Goal: Navigation & Orientation: Find specific page/section

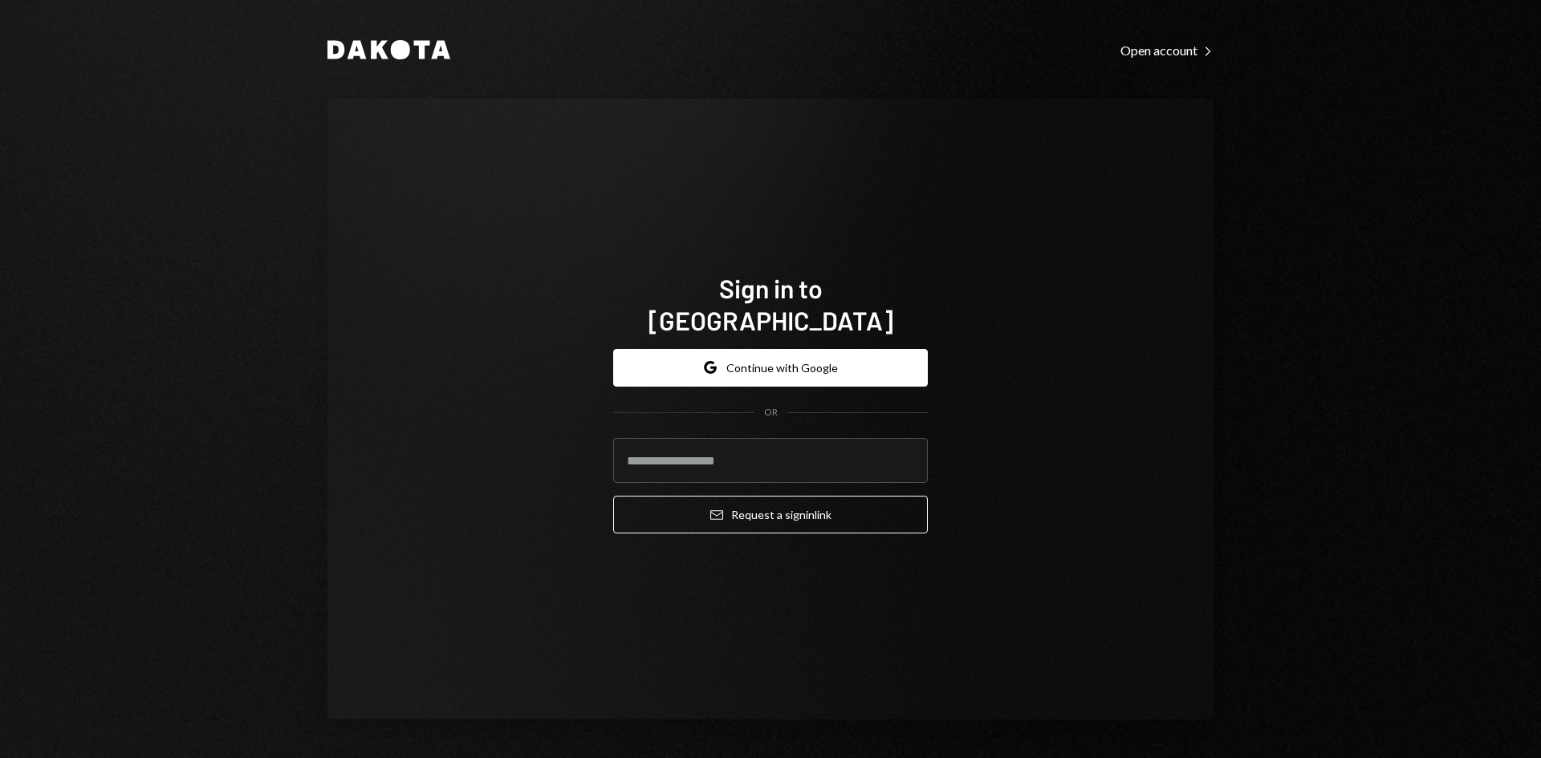
click at [0, 757] on com-1password-button at bounding box center [0, 758] width 0 height 0
type input "**********"
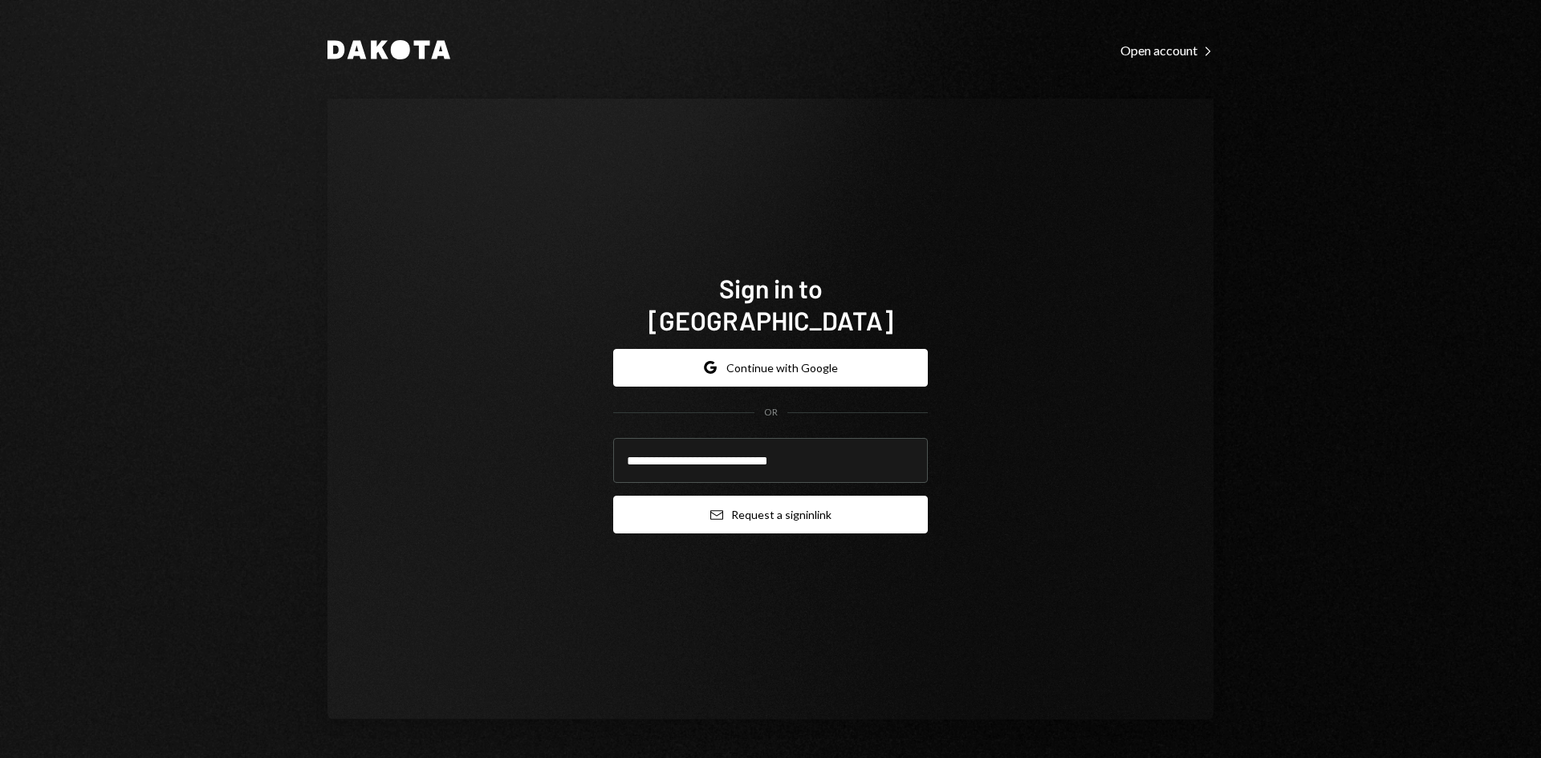
click at [806, 508] on button "Email Request a sign in link" at bounding box center [770, 515] width 315 height 38
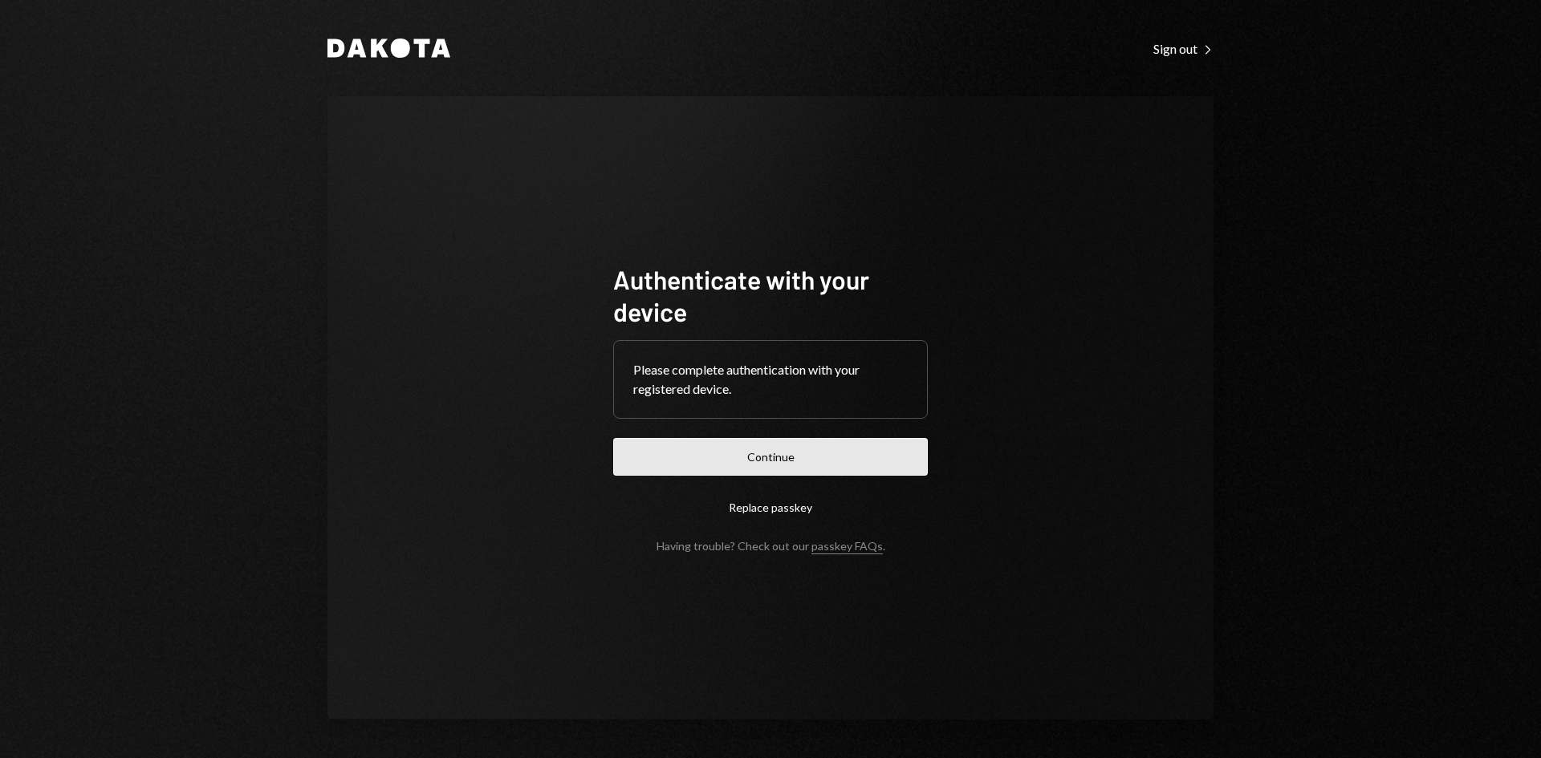
click at [786, 460] on button "Continue" at bounding box center [770, 457] width 315 height 38
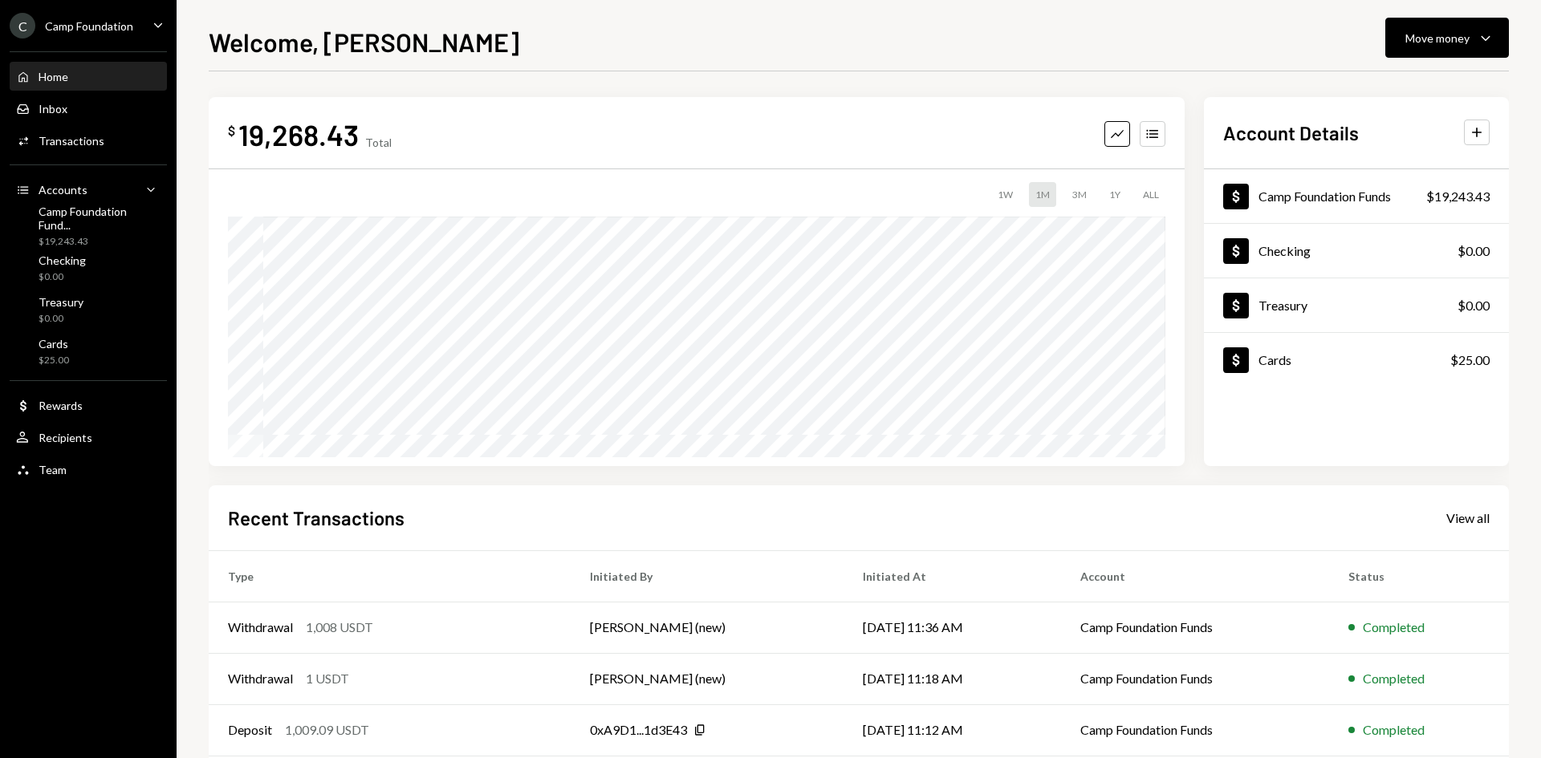
click at [157, 22] on icon "Caret Down" at bounding box center [158, 25] width 18 height 18
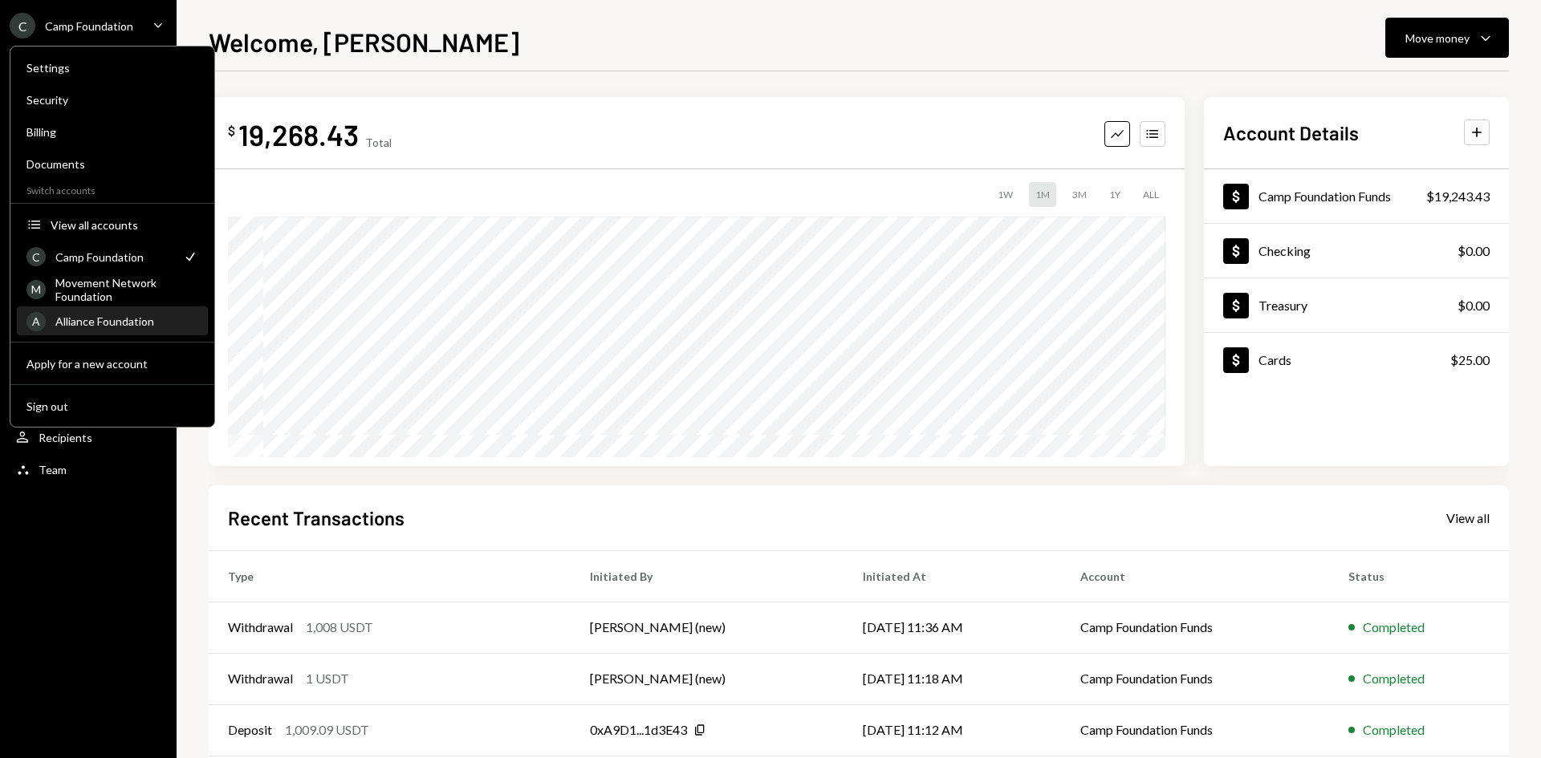
click at [124, 319] on div "Alliance Foundation" at bounding box center [126, 322] width 143 height 14
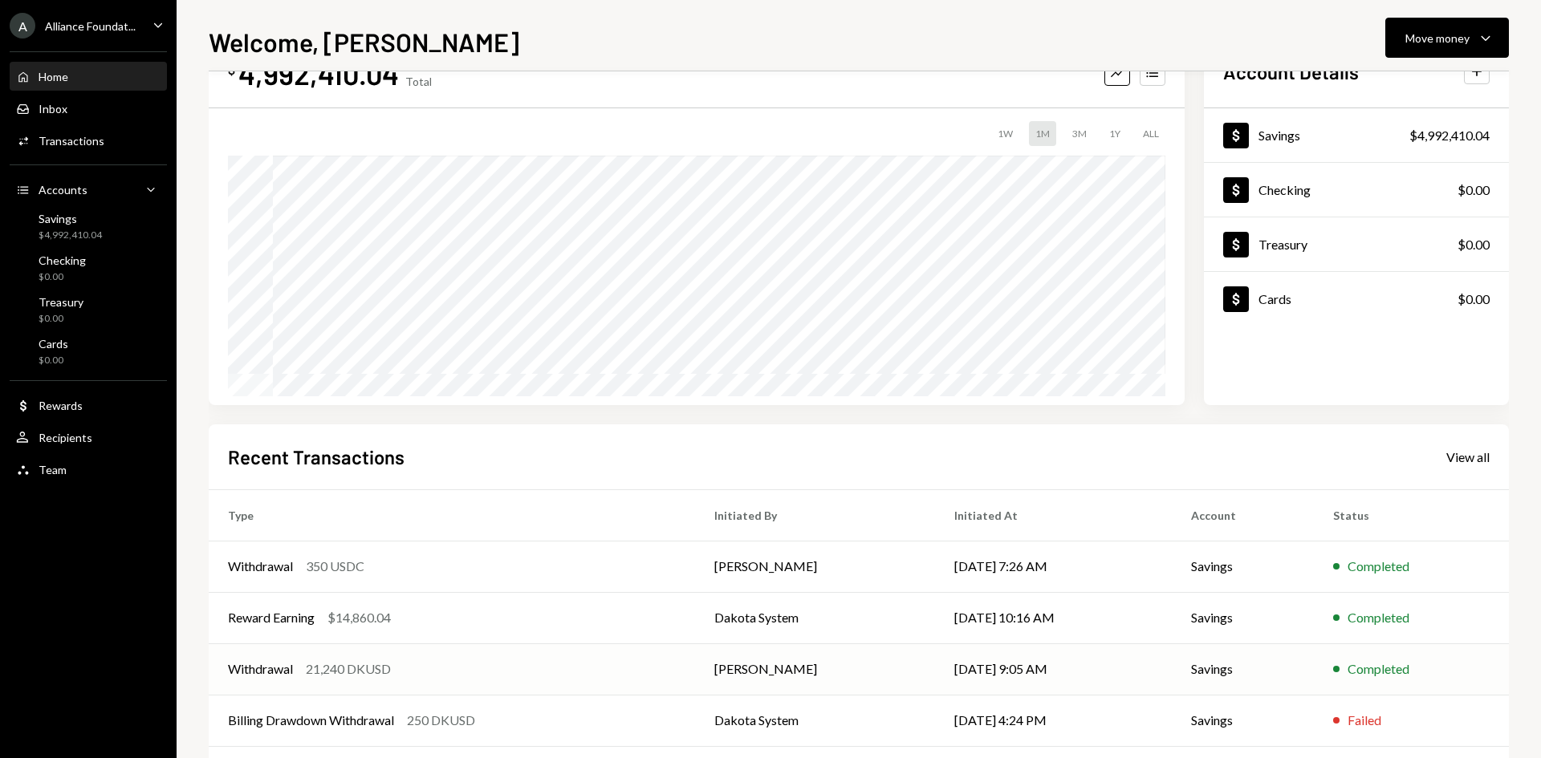
scroll to position [132, 0]
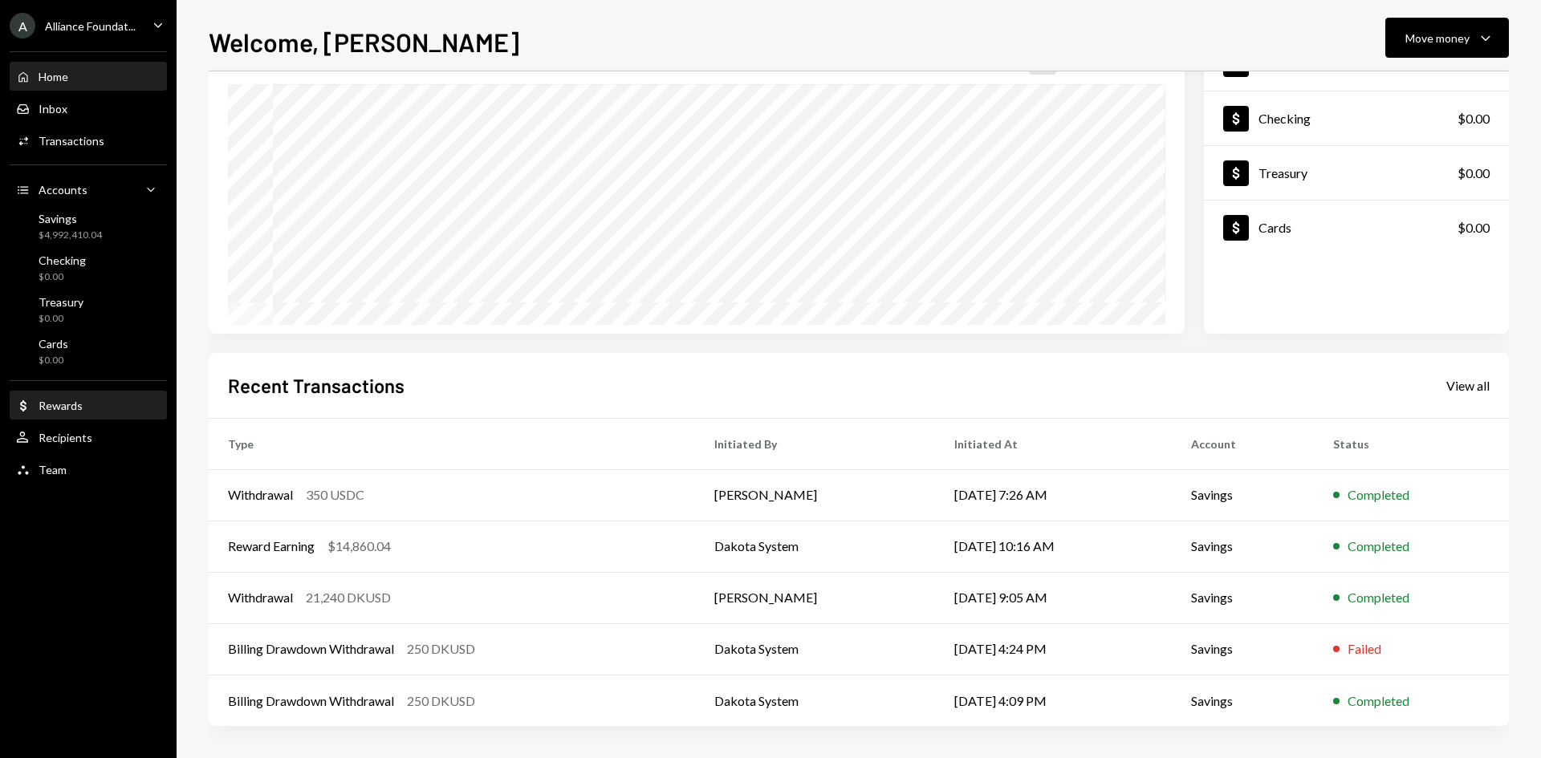
click at [73, 409] on div "Rewards" at bounding box center [61, 406] width 44 height 14
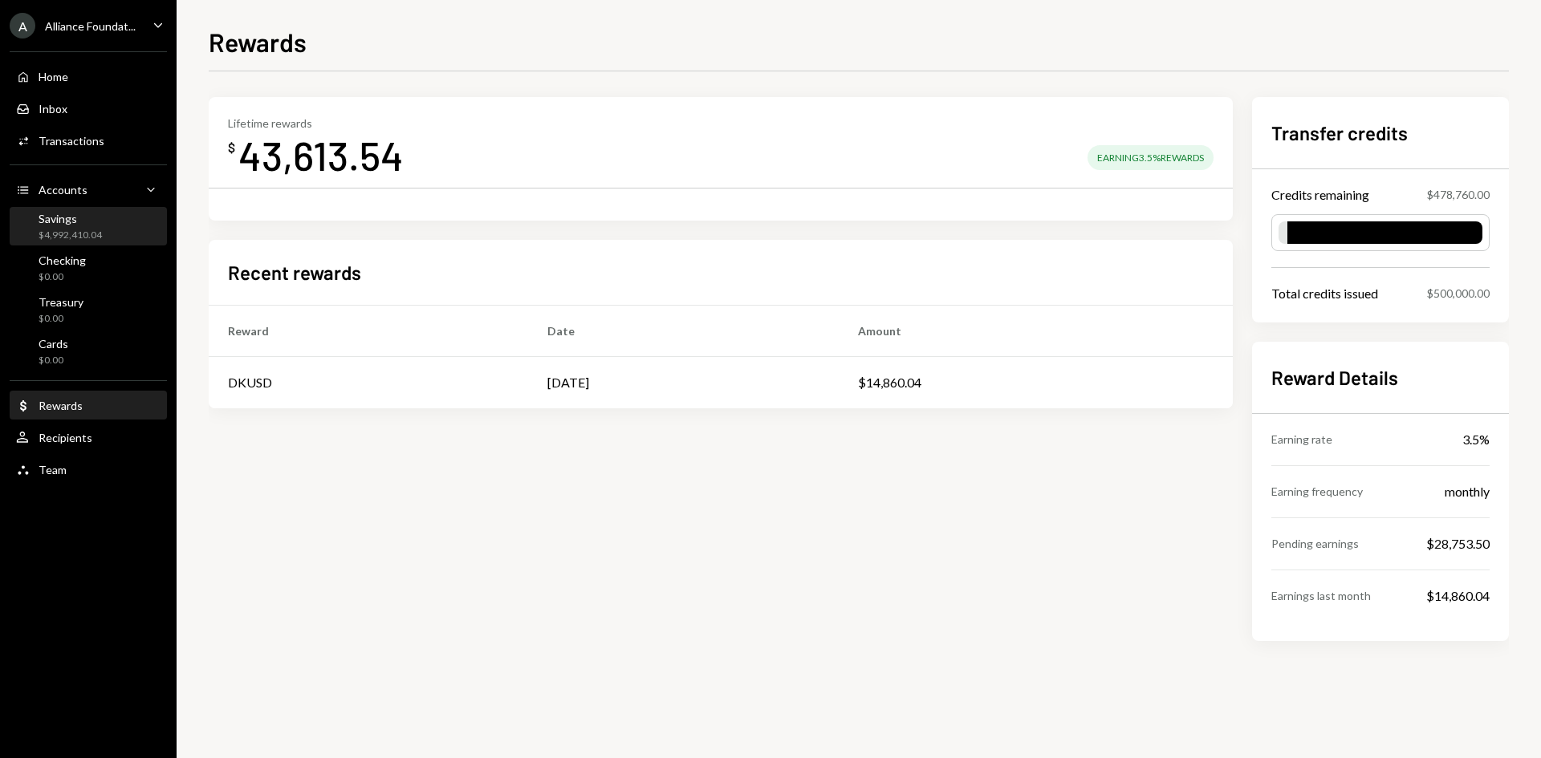
click at [86, 229] on div "$4,992,410.04" at bounding box center [70, 236] width 63 height 14
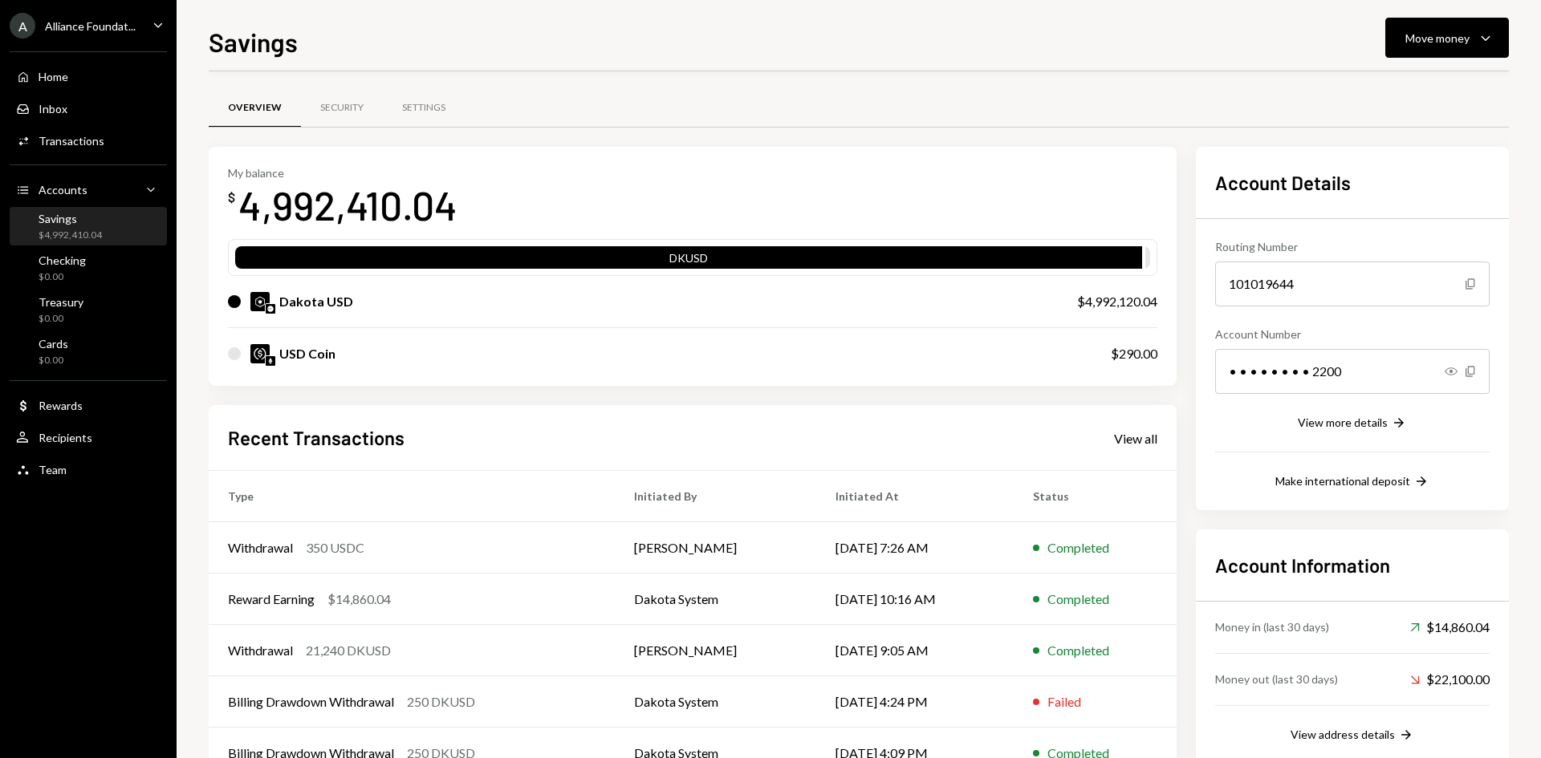
scroll to position [53, 0]
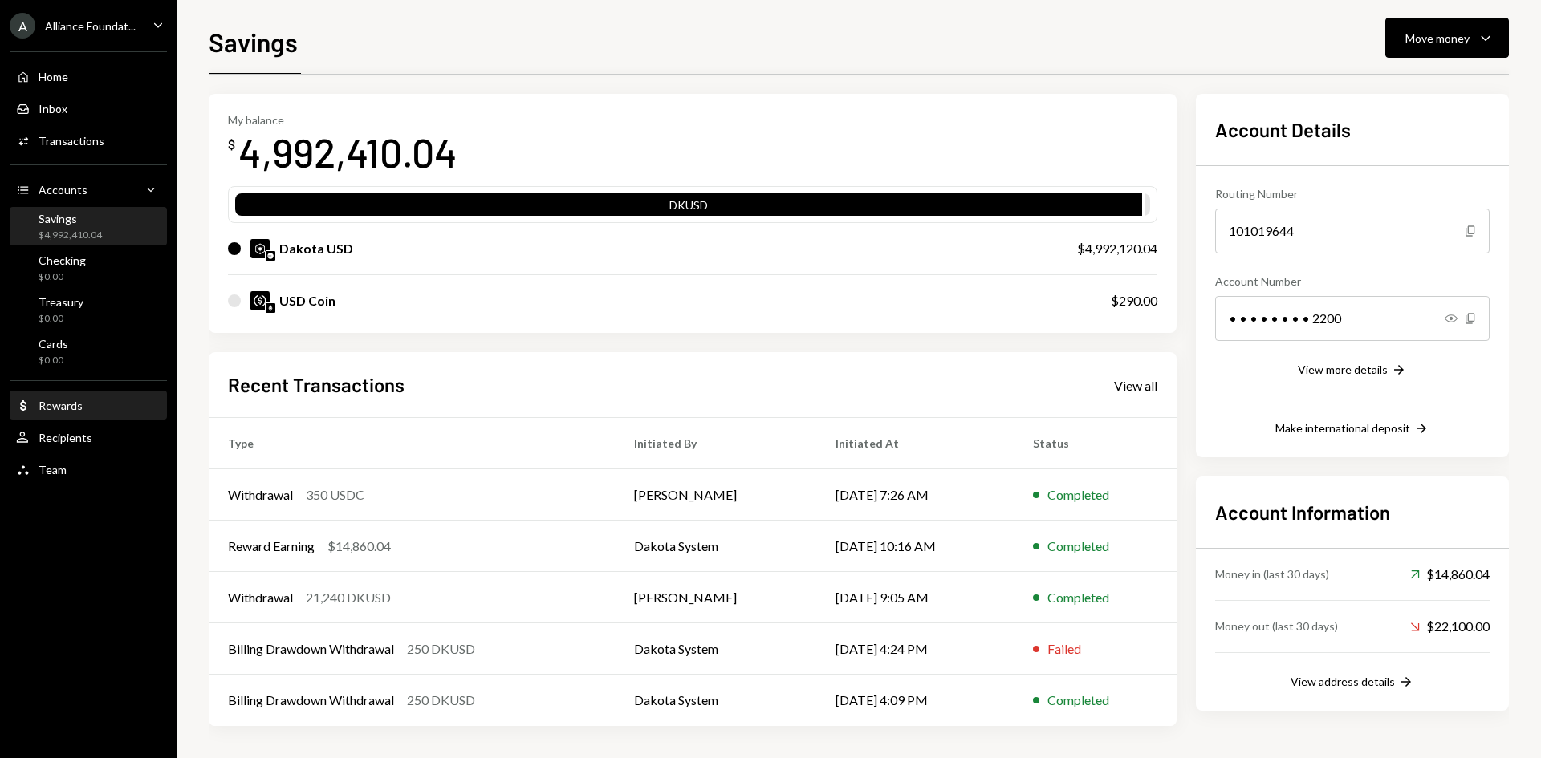
click at [60, 411] on div "Rewards" at bounding box center [61, 406] width 44 height 14
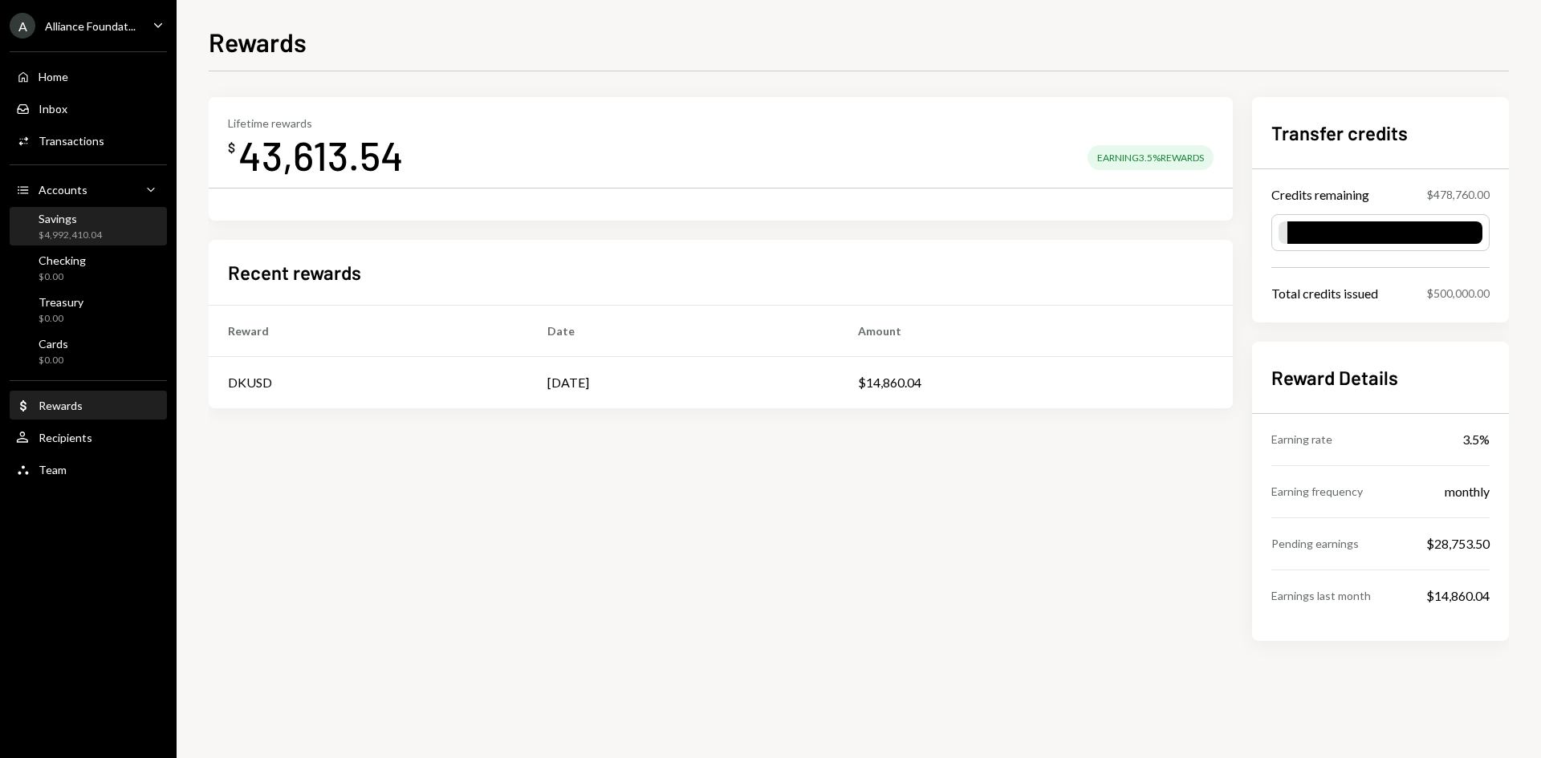
click at [96, 229] on div "$4,992,410.04" at bounding box center [70, 236] width 63 height 14
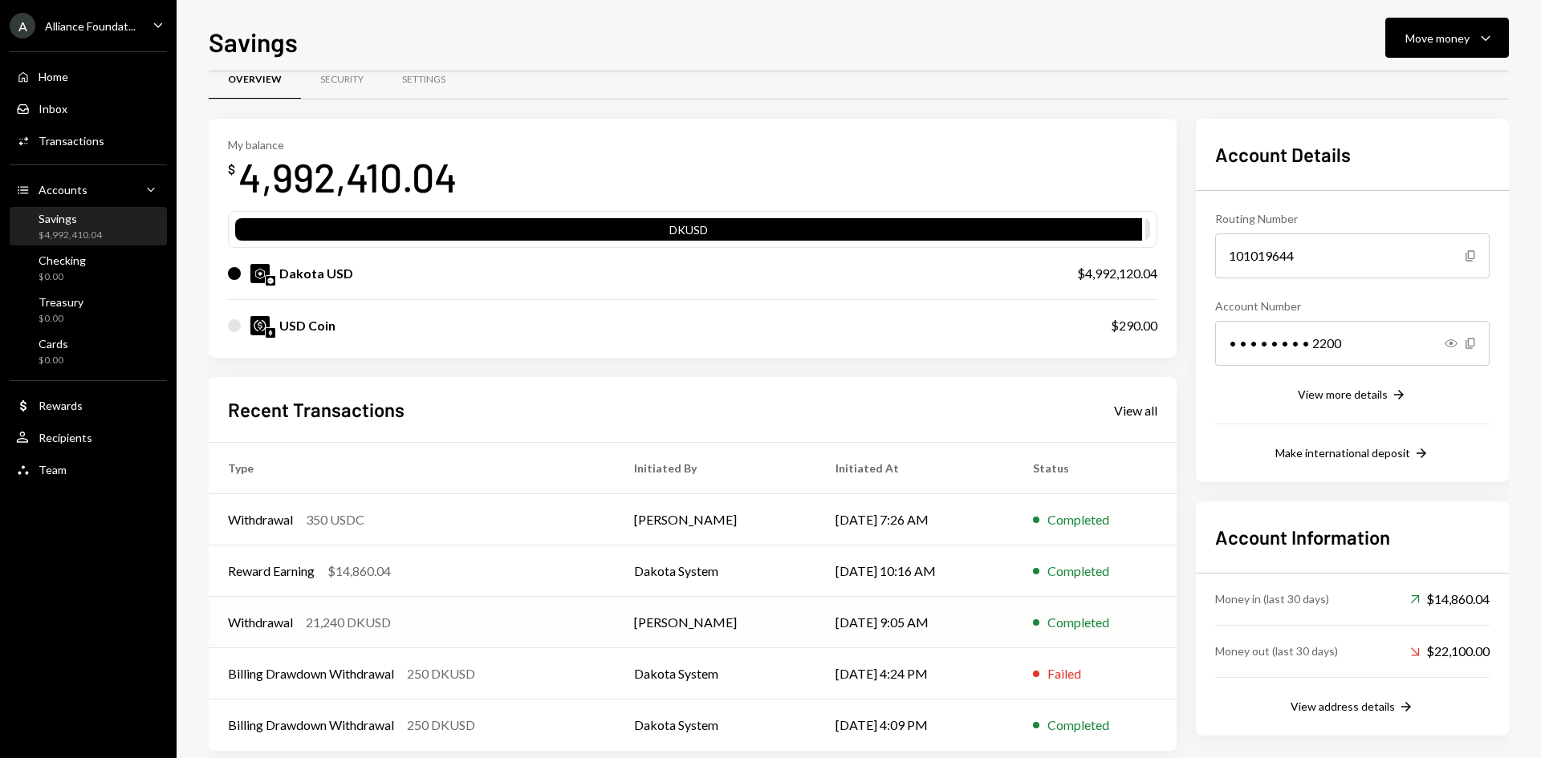
scroll to position [53, 0]
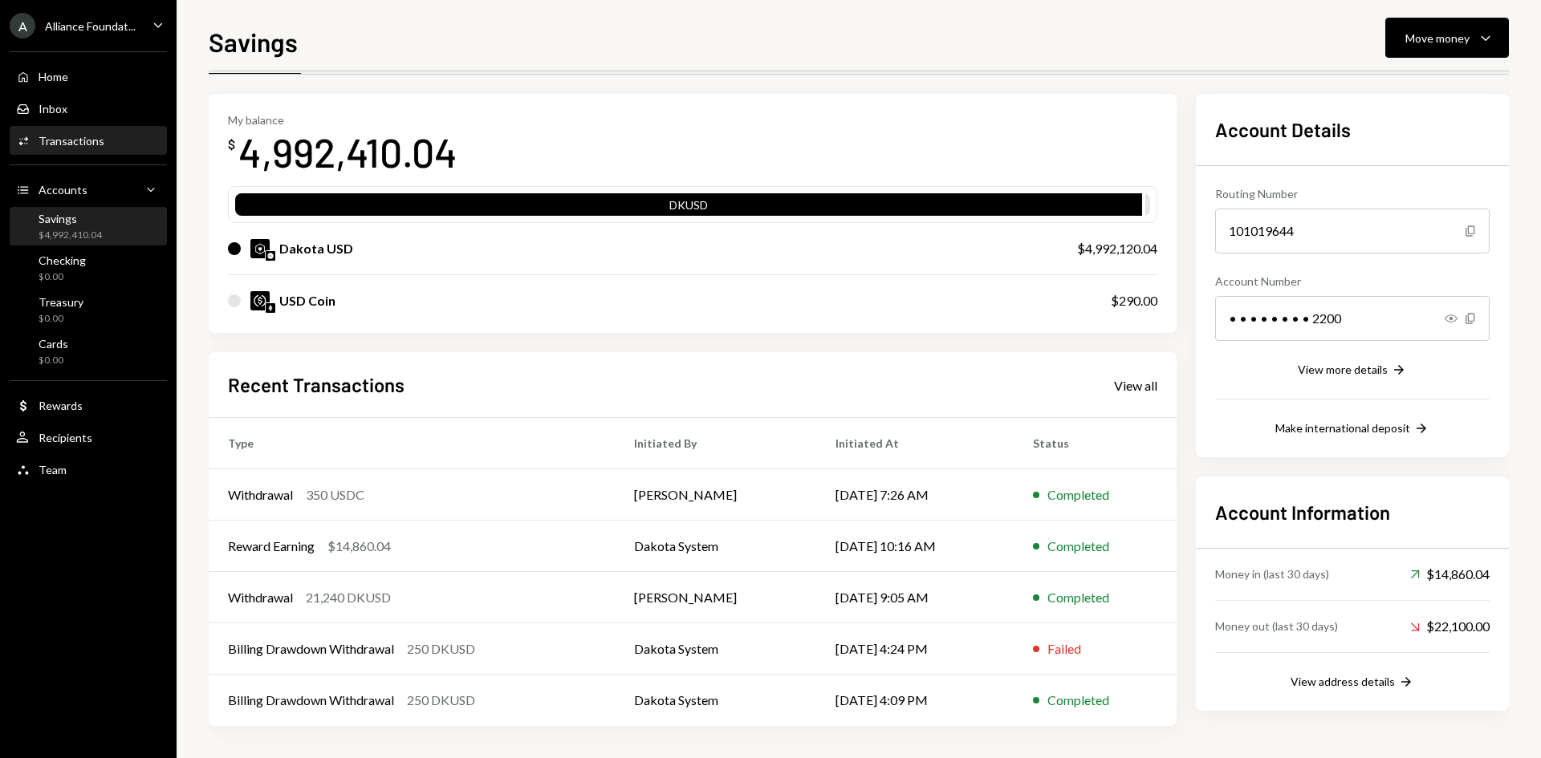
click at [88, 137] on div "Transactions" at bounding box center [72, 141] width 66 height 14
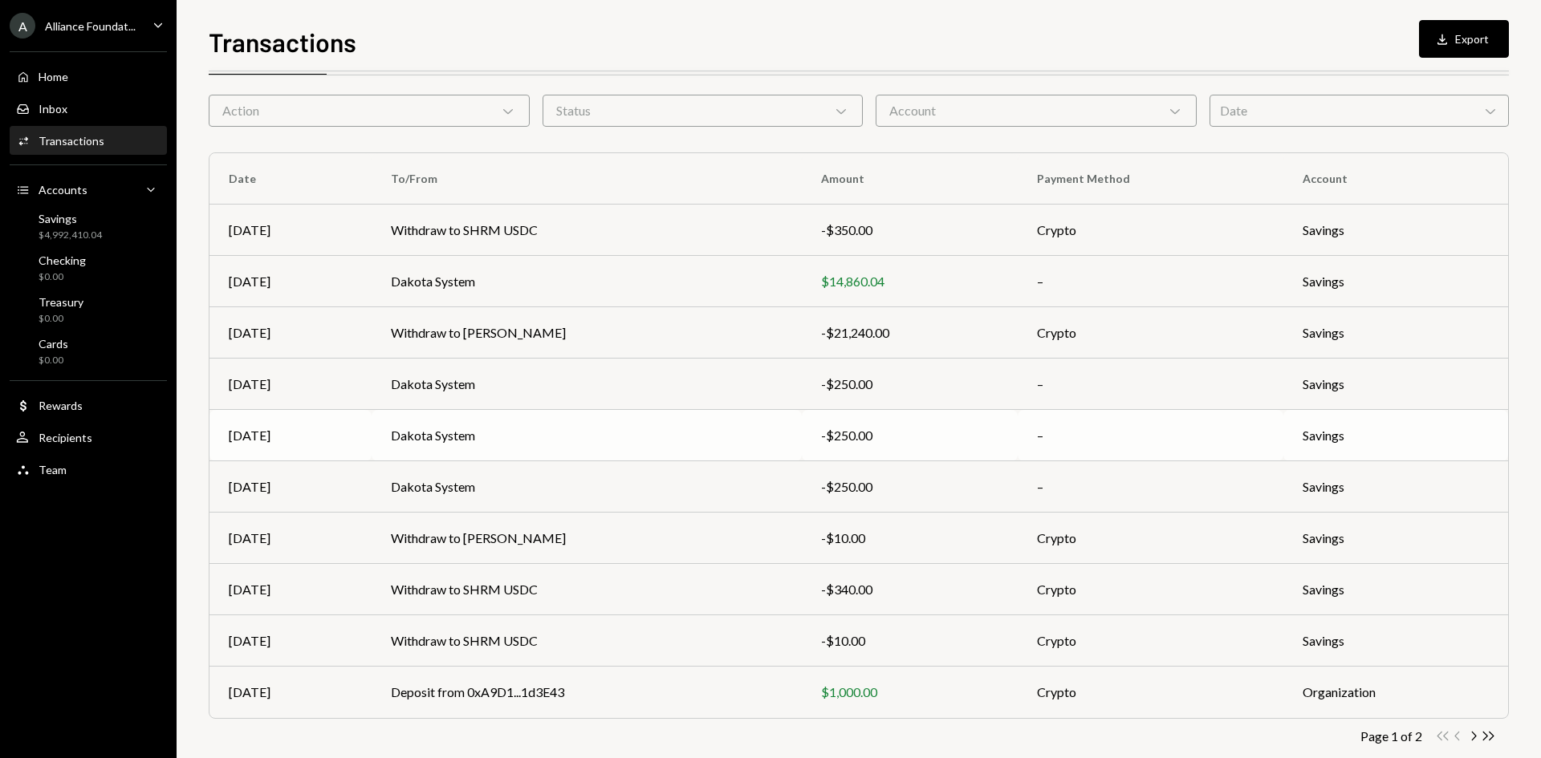
scroll to position [79, 0]
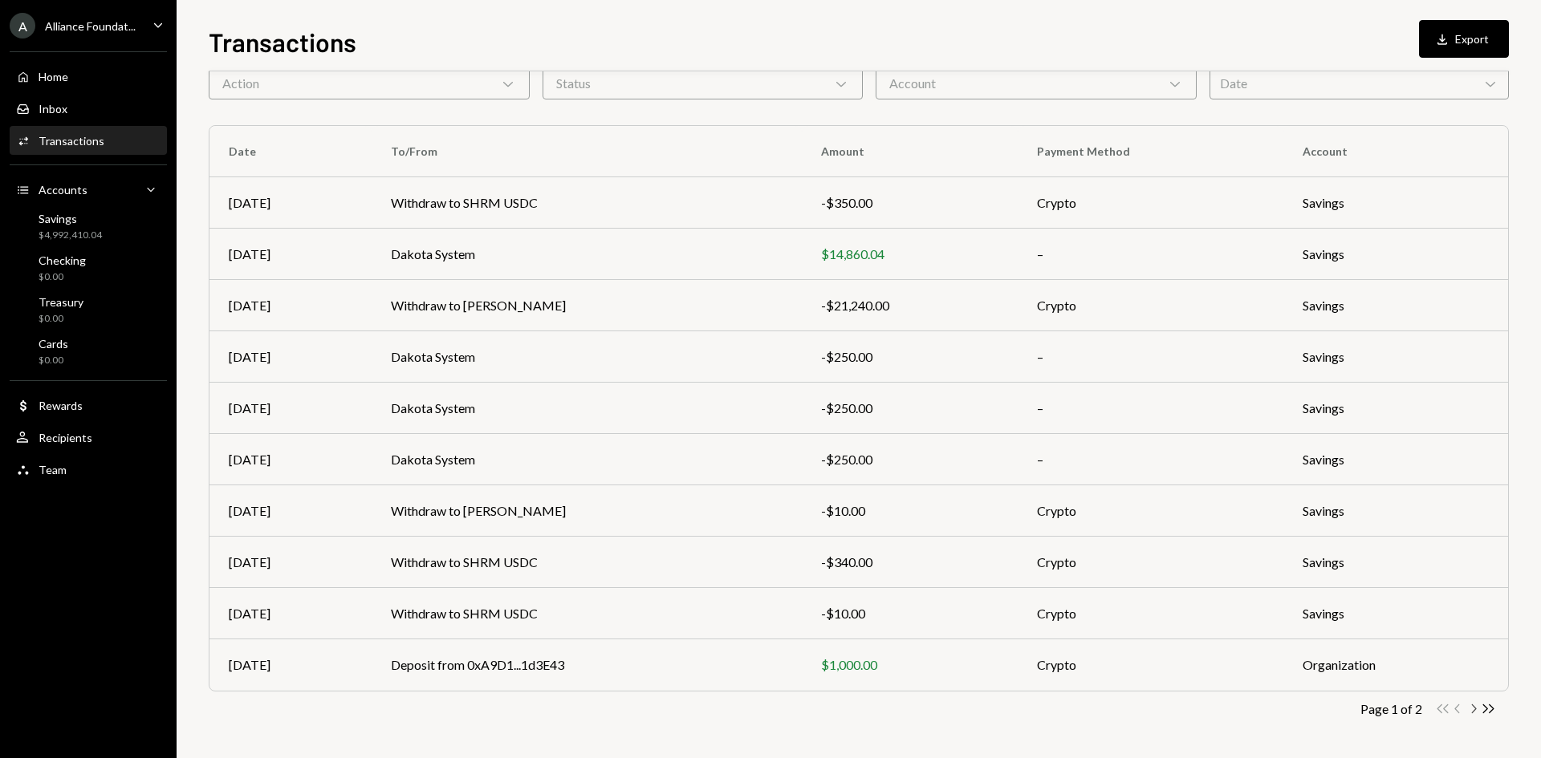
click at [1477, 706] on icon "Chevron Right" at bounding box center [1472, 708] width 15 height 15
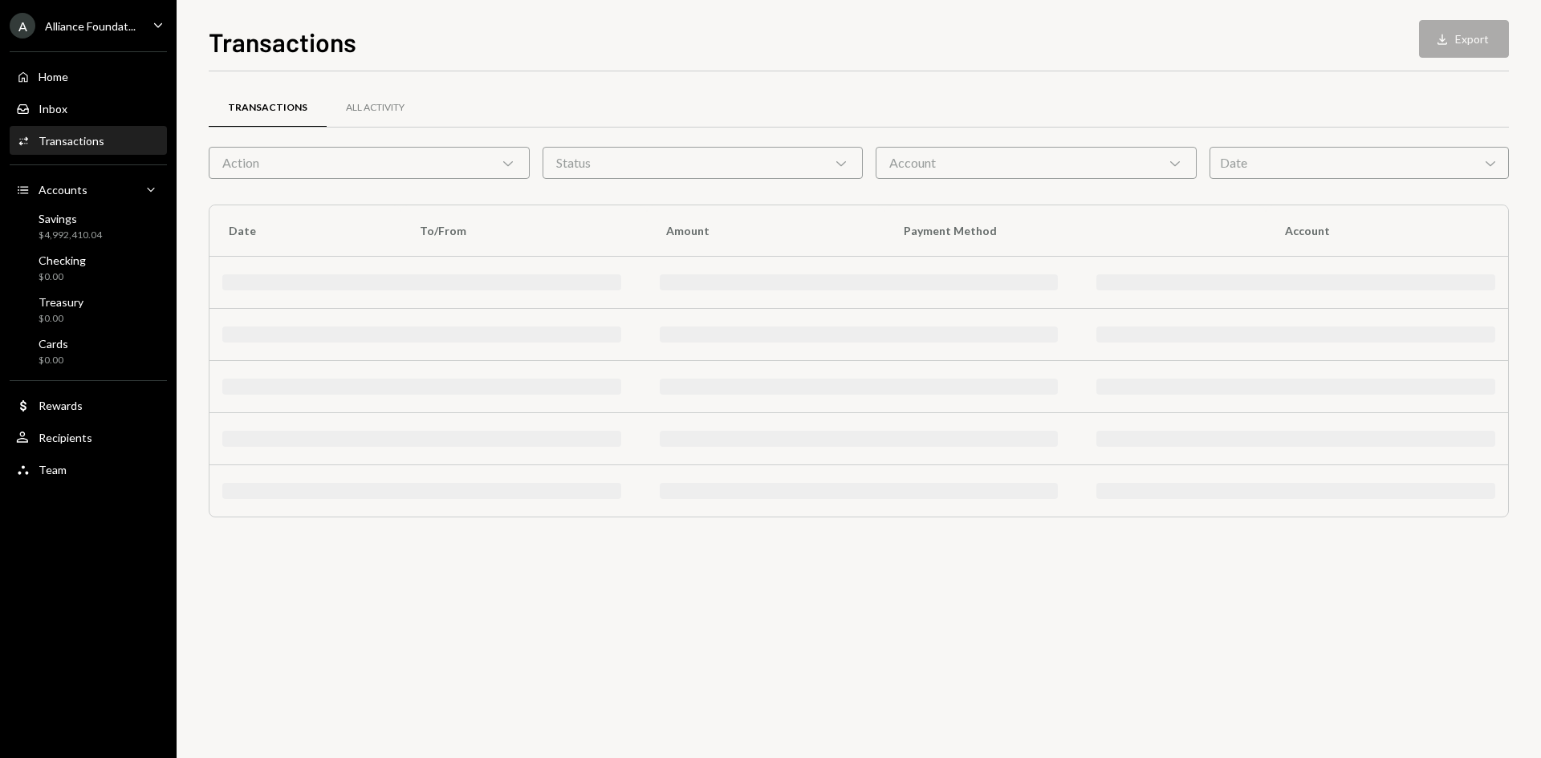
scroll to position [0, 0]
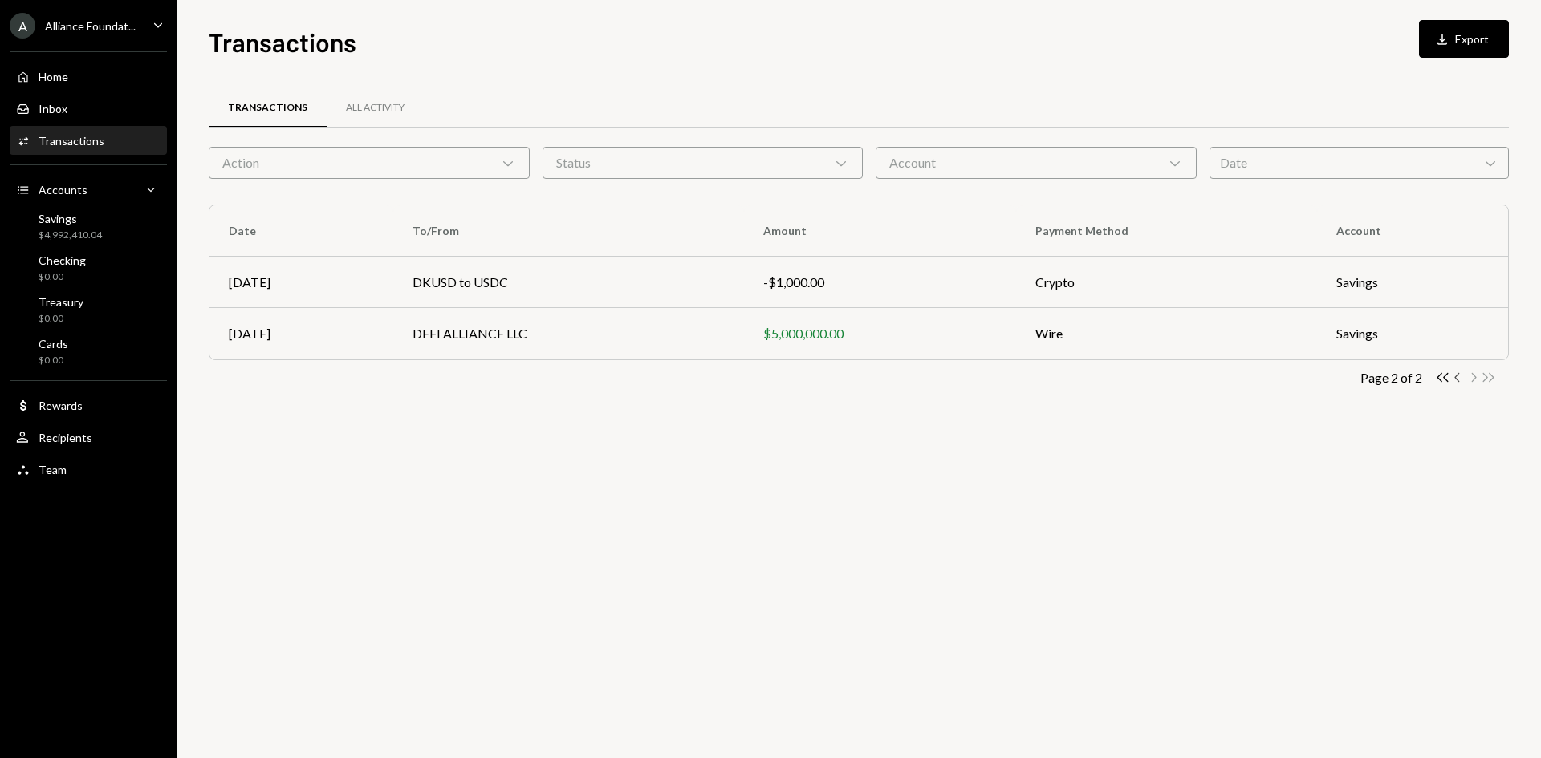
click at [1459, 376] on icon "Chevron Left" at bounding box center [1457, 377] width 15 height 15
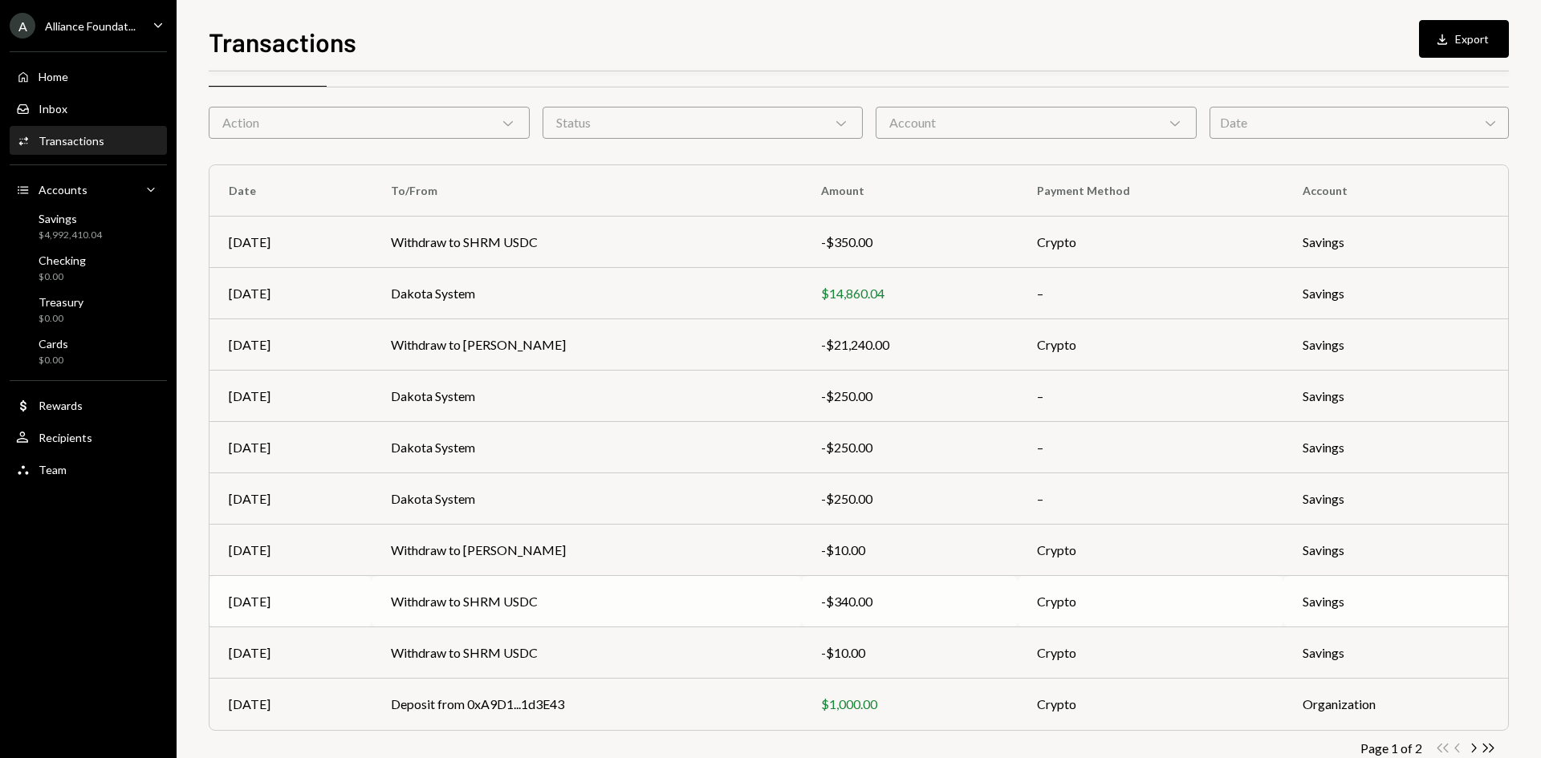
scroll to position [79, 0]
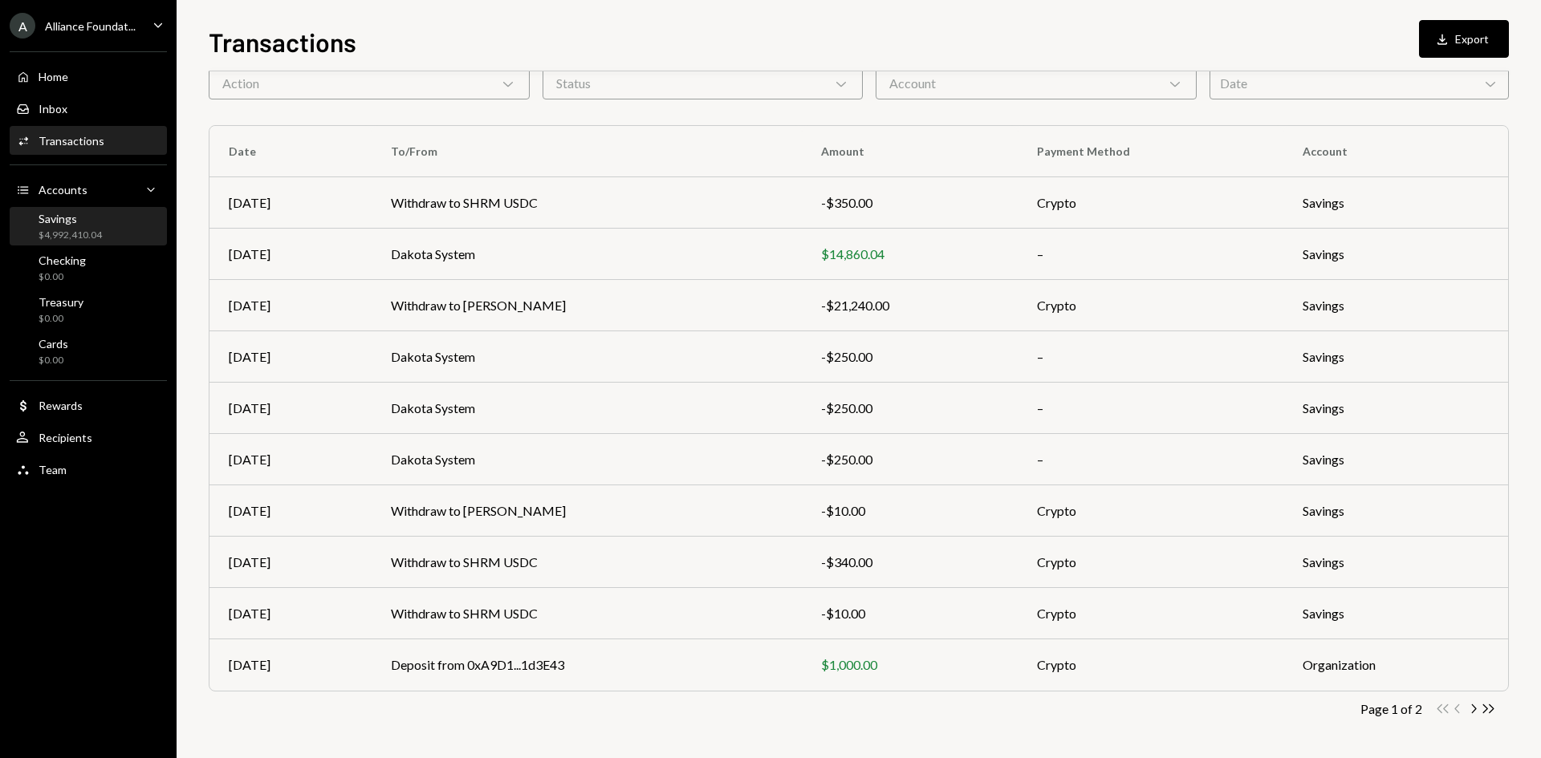
click at [78, 236] on div "$4,992,410.04" at bounding box center [70, 236] width 63 height 14
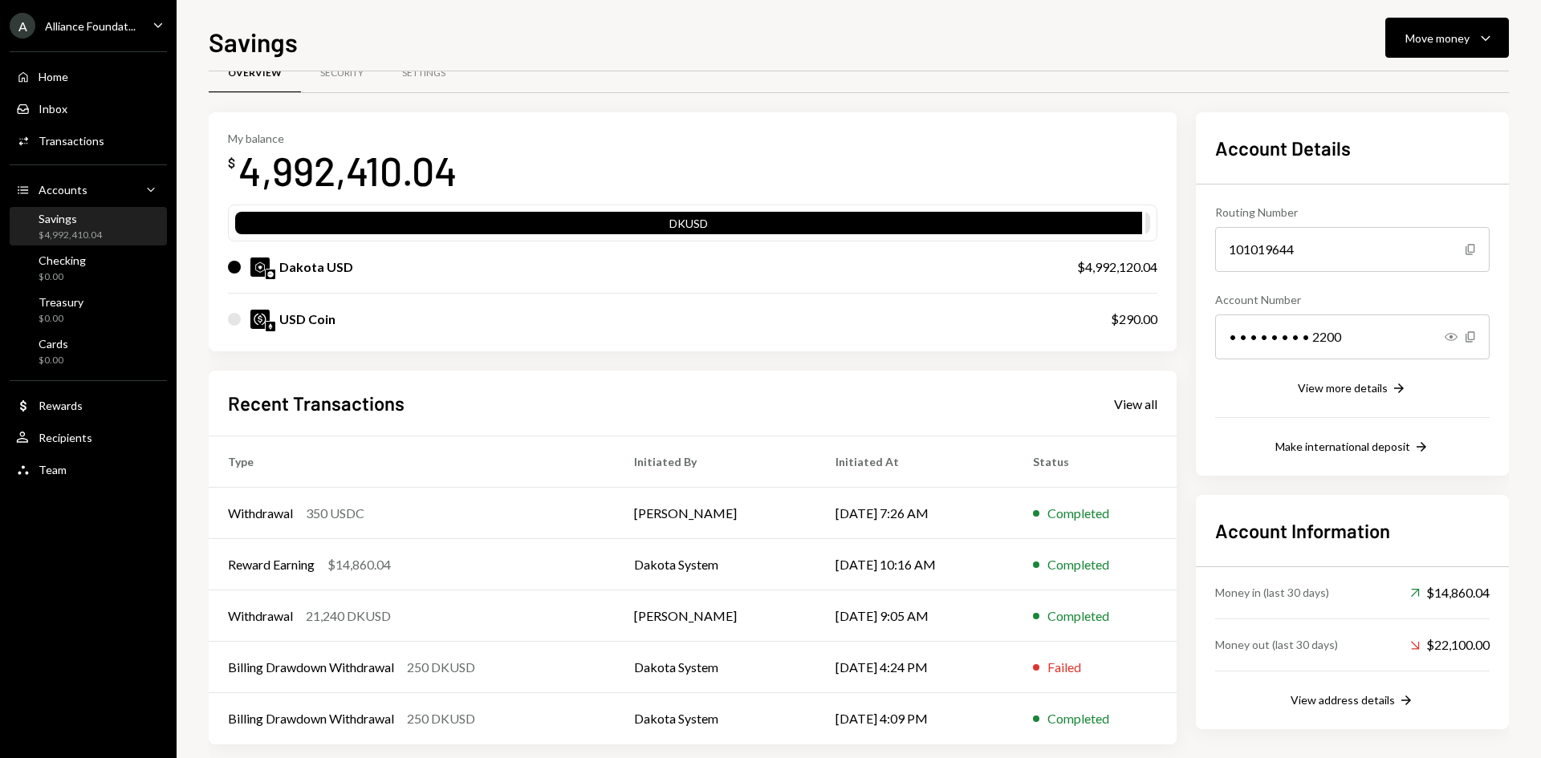
scroll to position [53, 0]
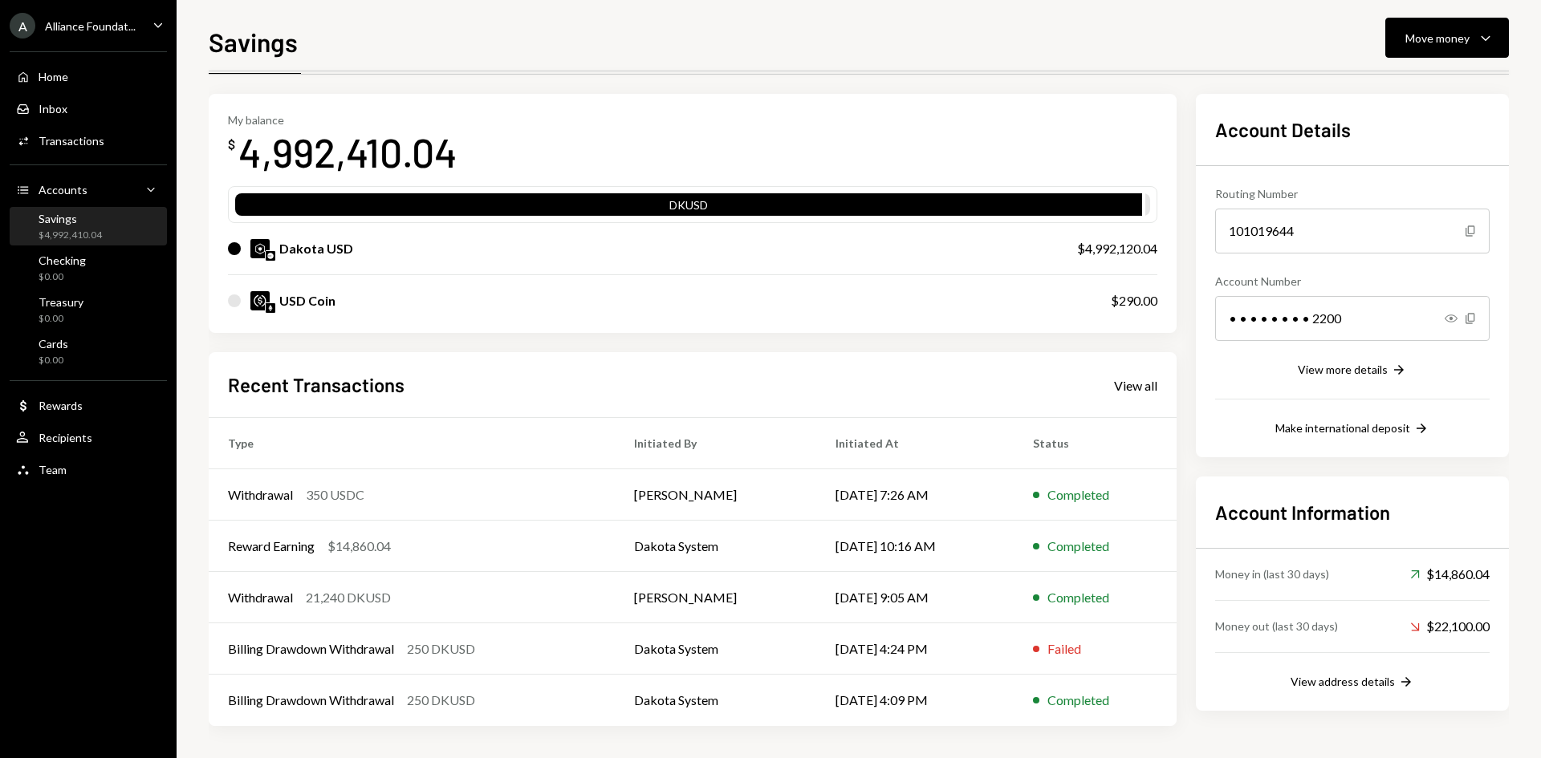
click at [116, 225] on div "Savings $4,992,410.04" at bounding box center [88, 227] width 144 height 30
